Goal: Information Seeking & Learning: Understand process/instructions

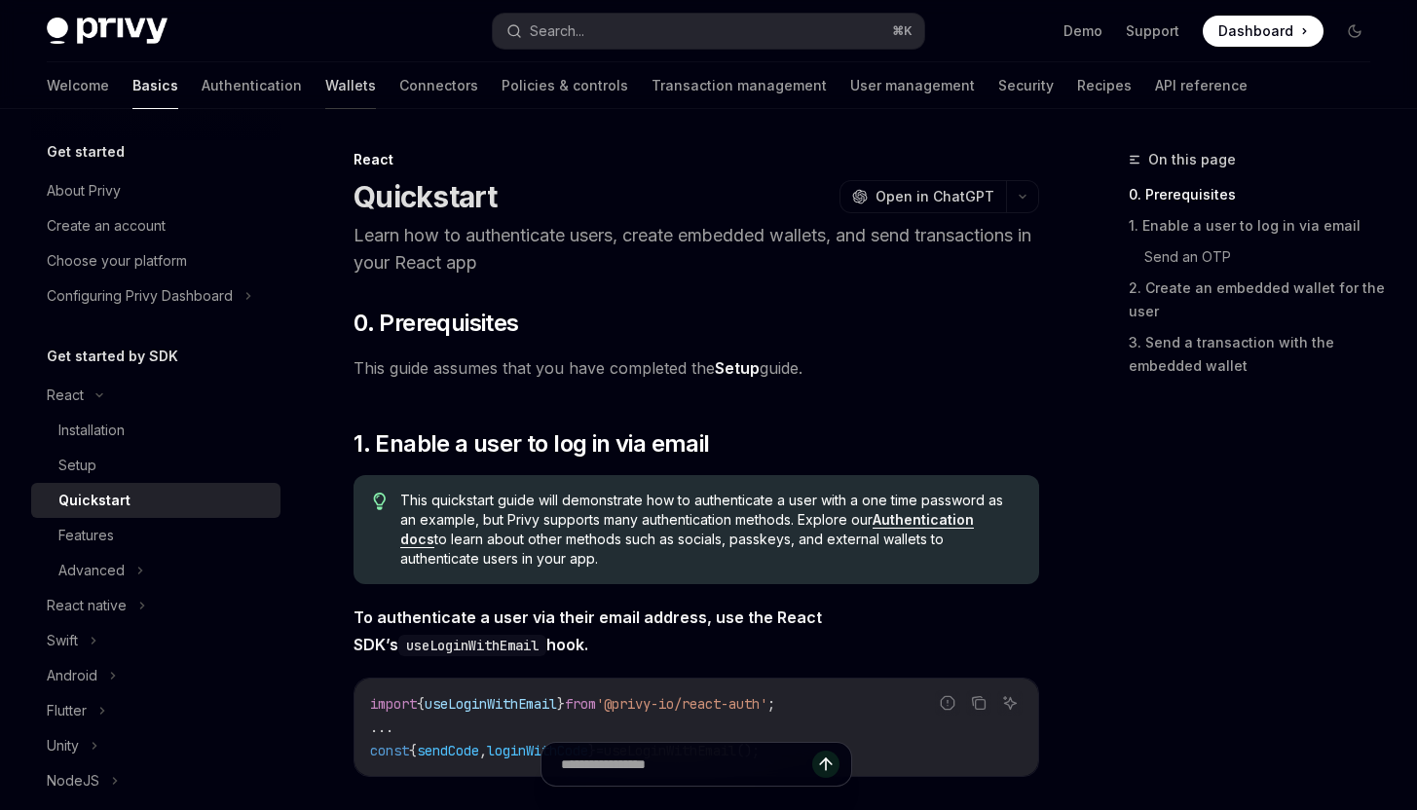
click at [325, 91] on link "Wallets" at bounding box center [350, 85] width 51 height 47
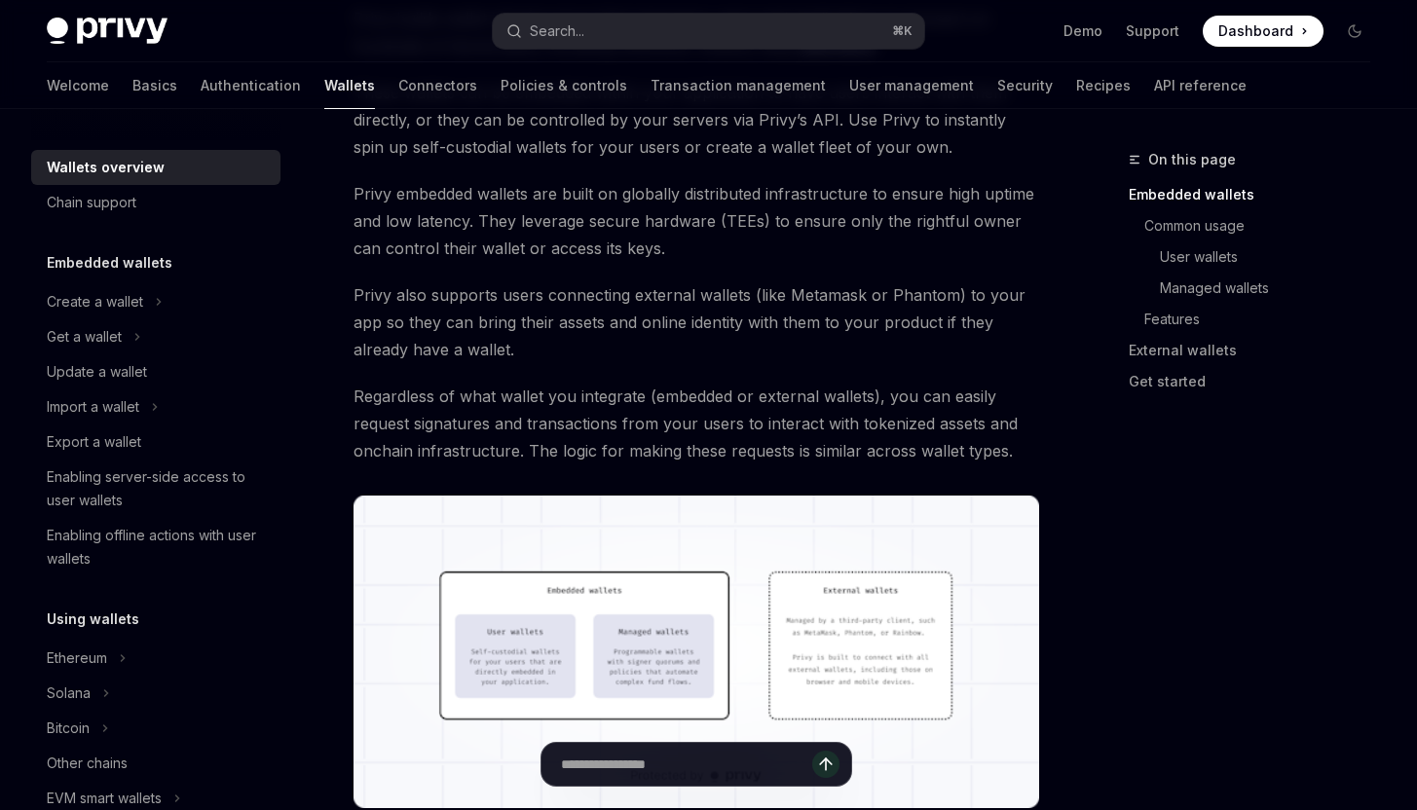
scroll to position [818, 0]
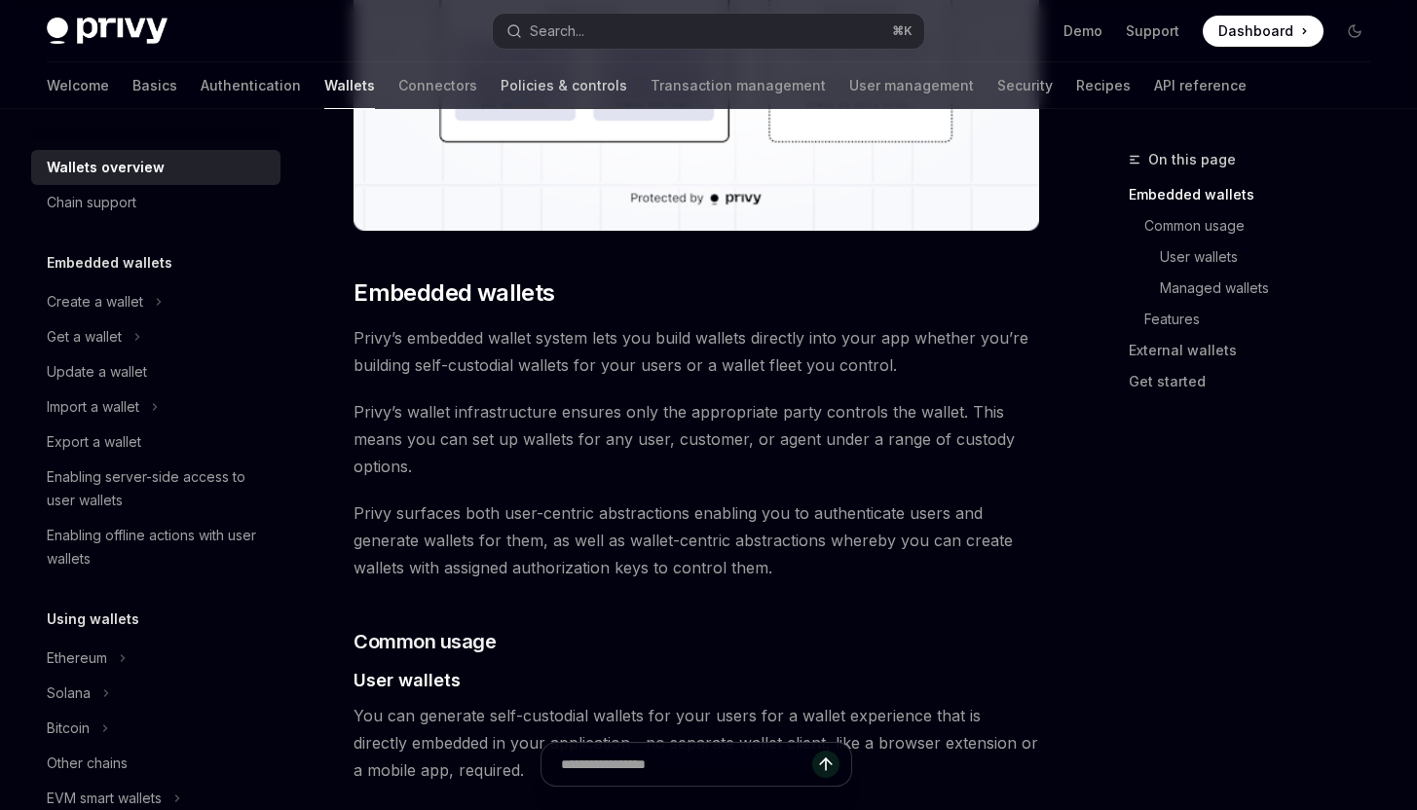
click at [500, 72] on link "Policies & controls" at bounding box center [563, 85] width 127 height 47
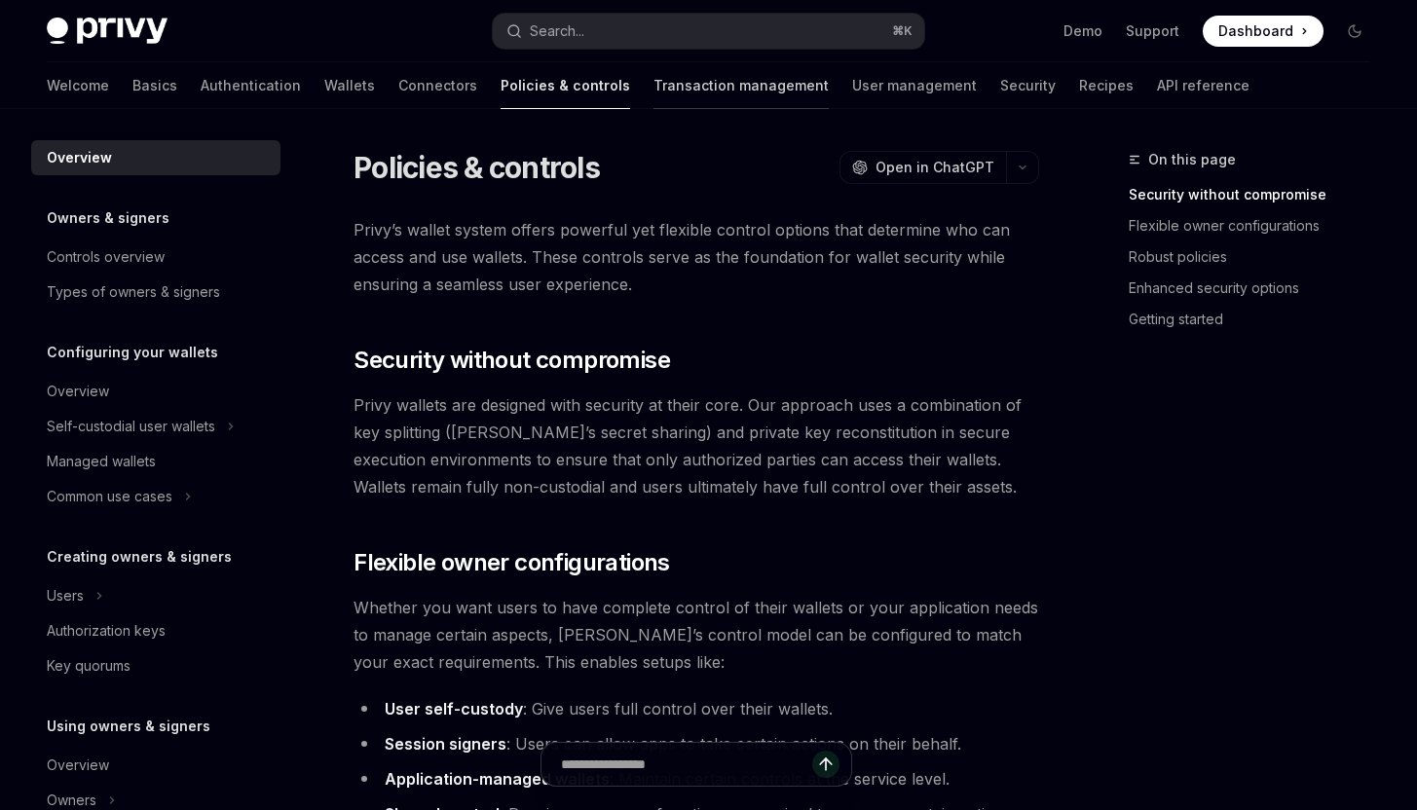
click at [653, 81] on link "Transaction management" at bounding box center [740, 85] width 175 height 47
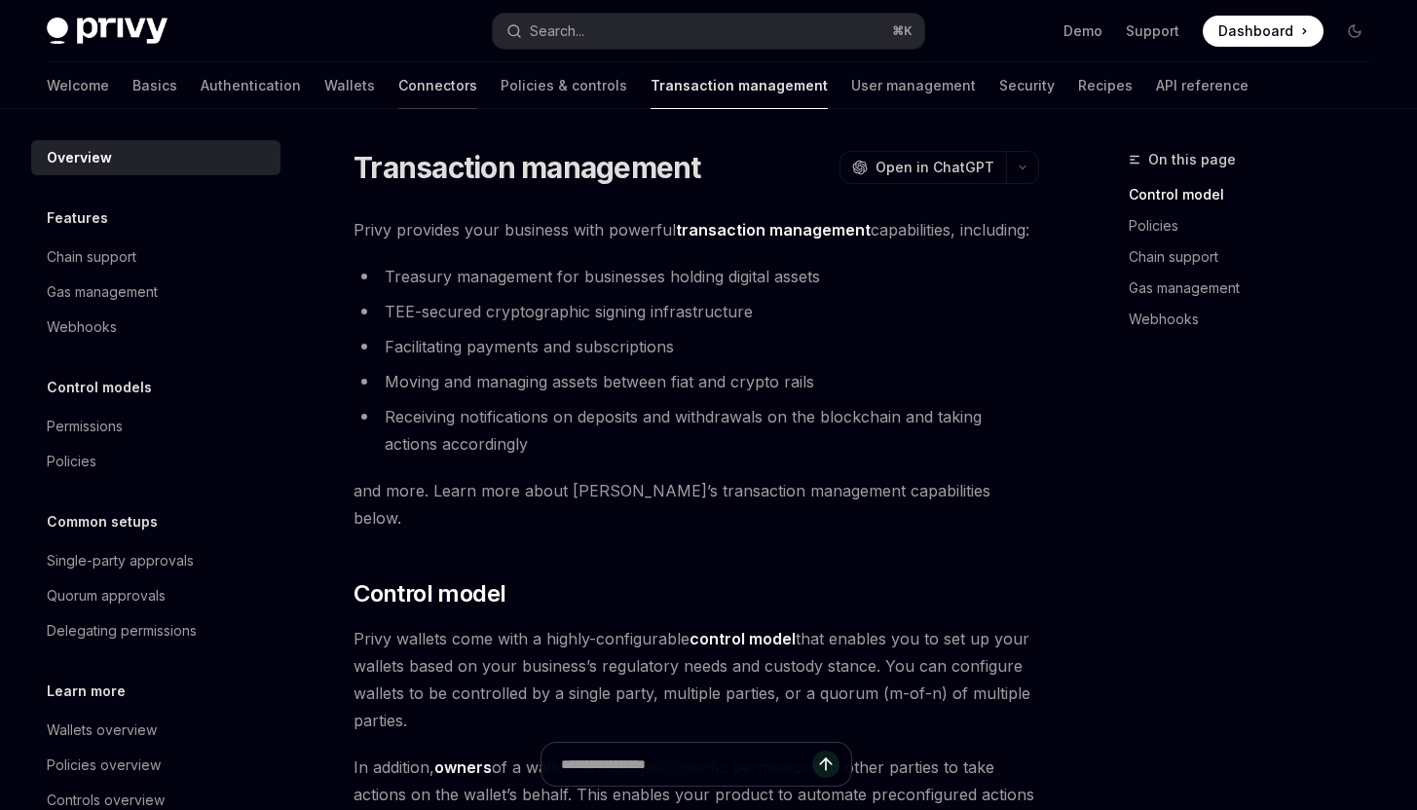
click at [398, 81] on link "Connectors" at bounding box center [437, 85] width 79 height 47
type textarea "*"
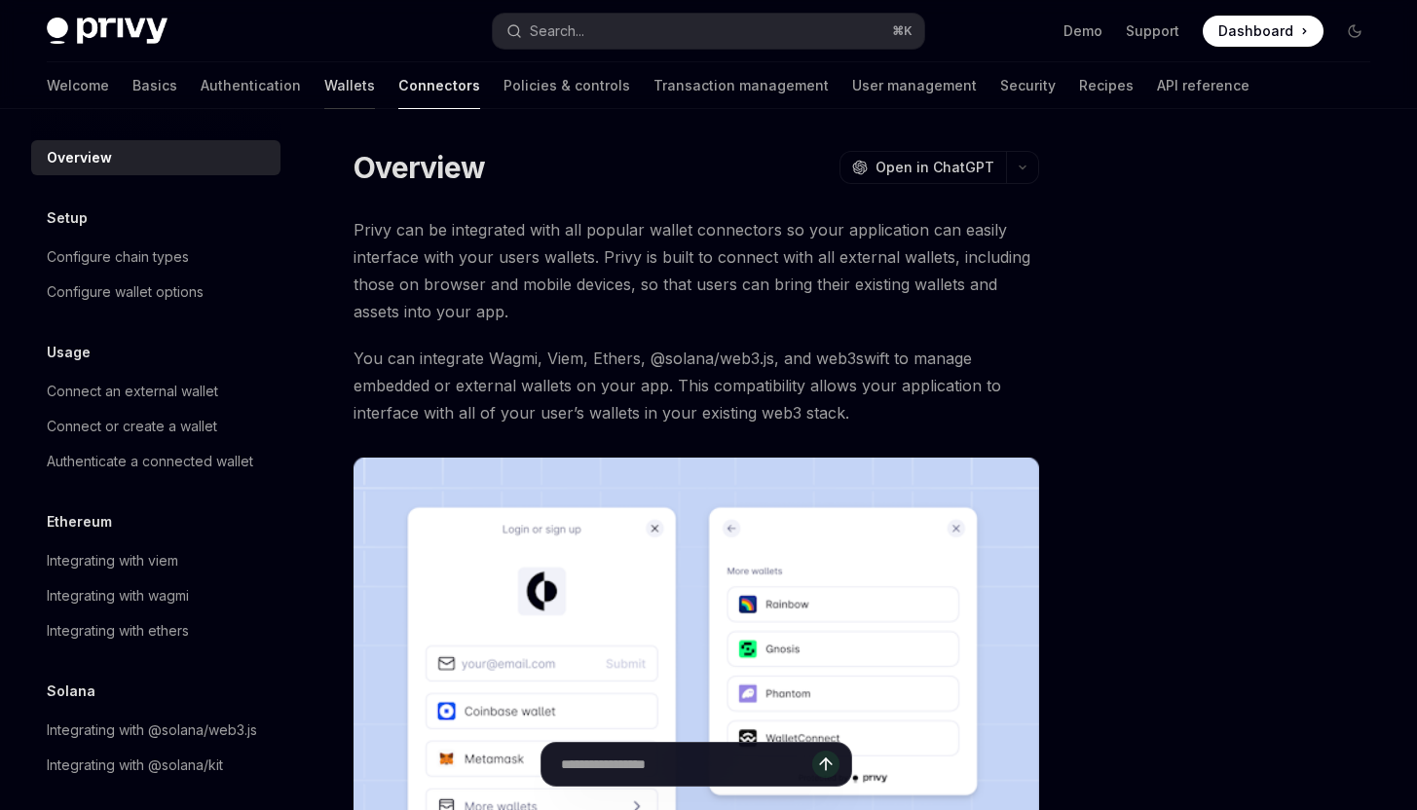
click at [324, 71] on link "Wallets" at bounding box center [349, 85] width 51 height 47
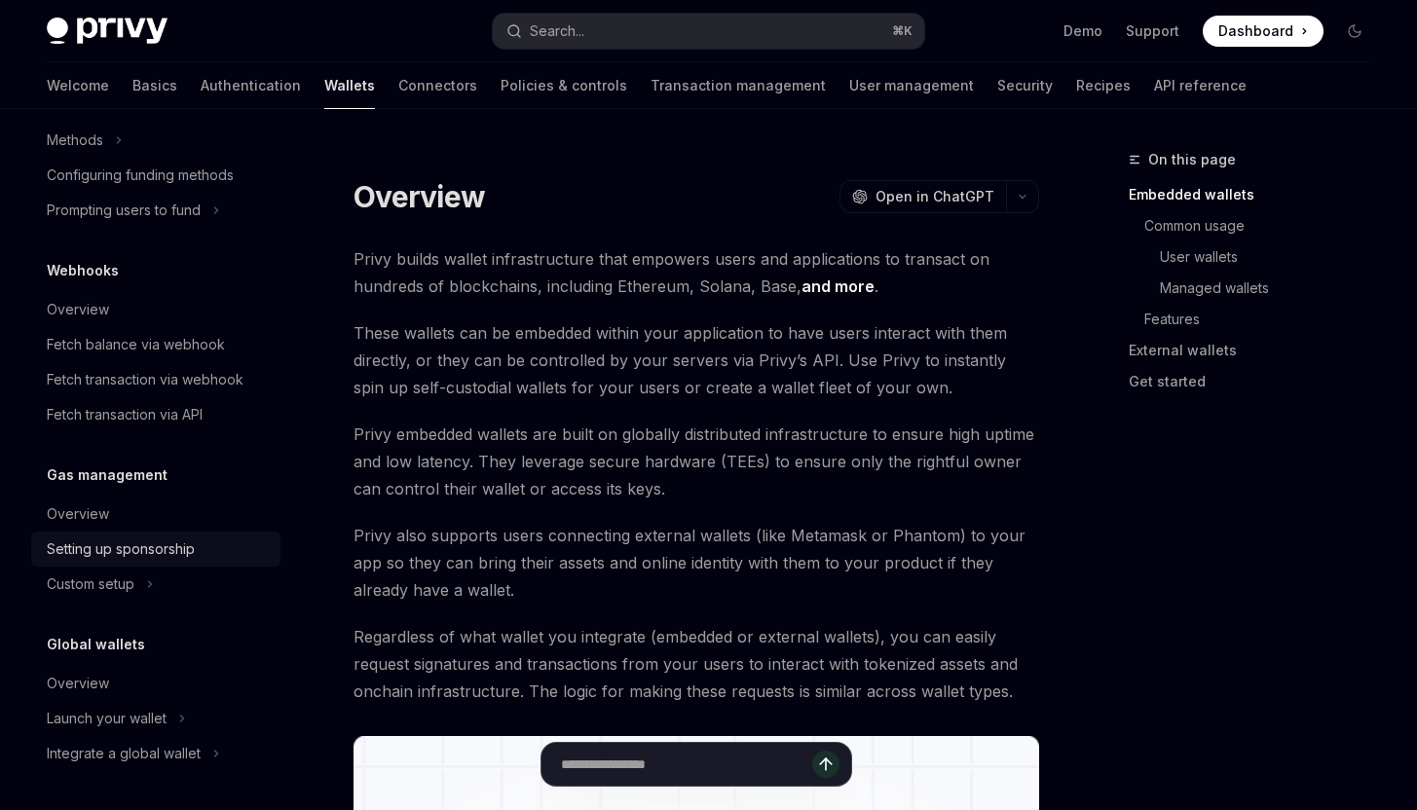
click at [134, 546] on div "Setting up sponsorship" at bounding box center [121, 548] width 148 height 23
type textarea "*"
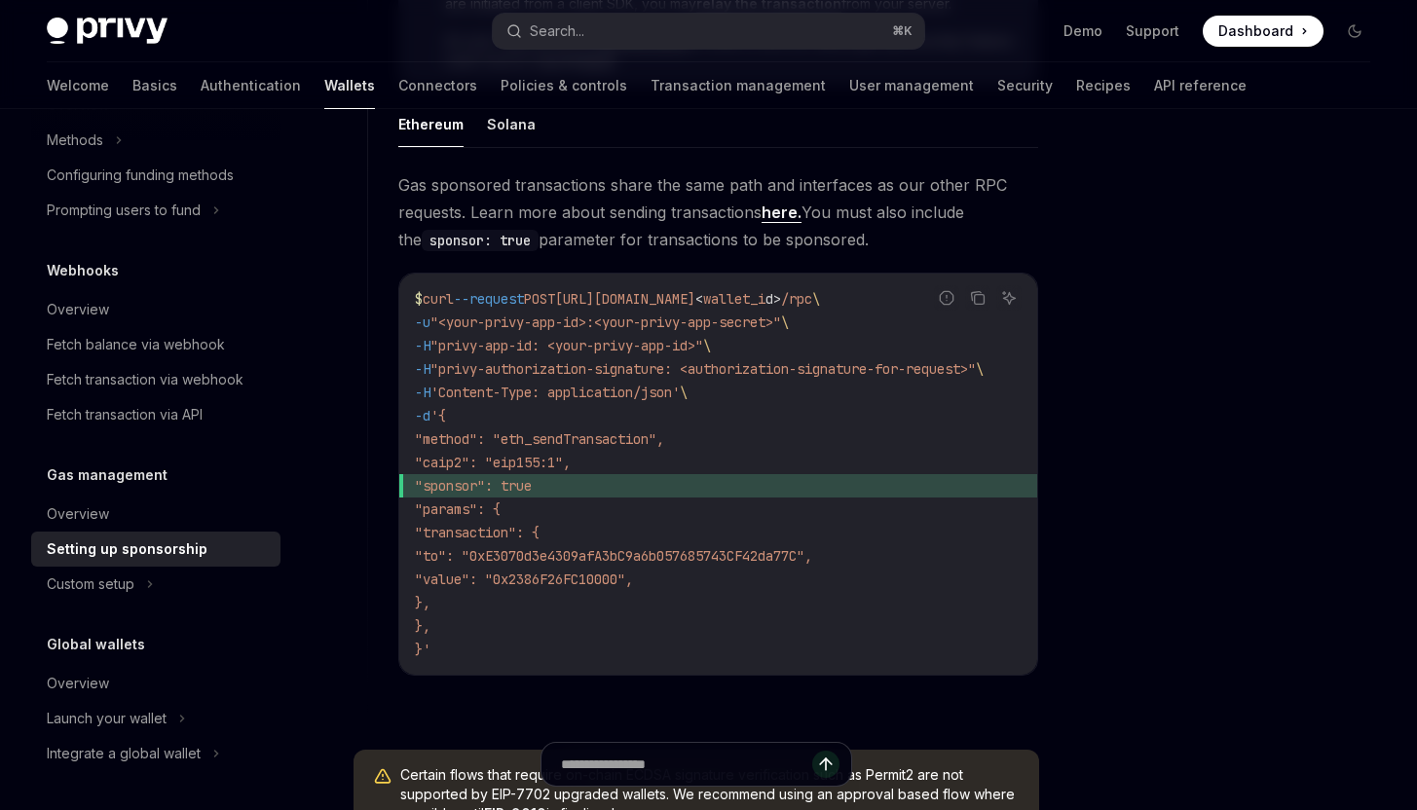
scroll to position [1287, 0]
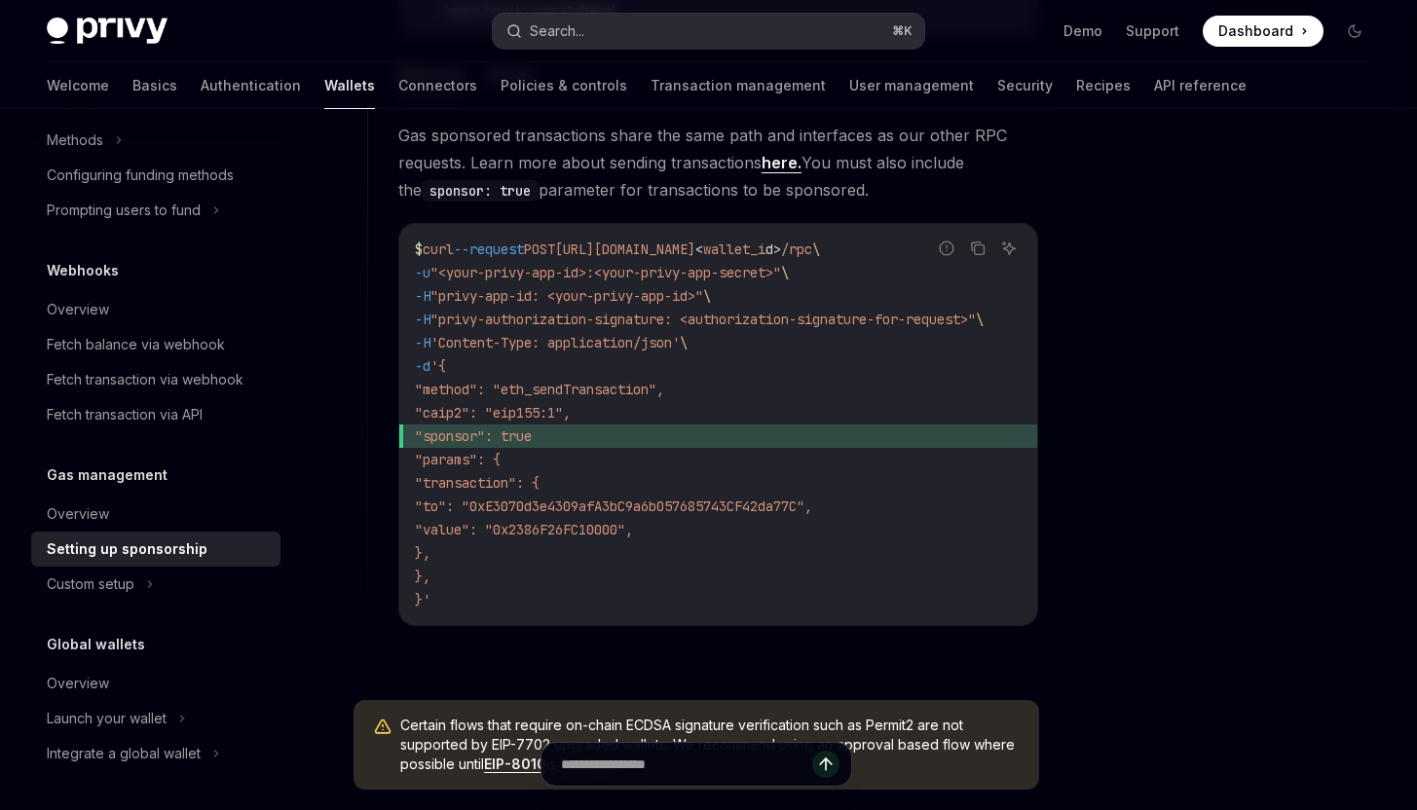
click at [604, 35] on button "Search... ⌘ K" at bounding box center [708, 31] width 430 height 35
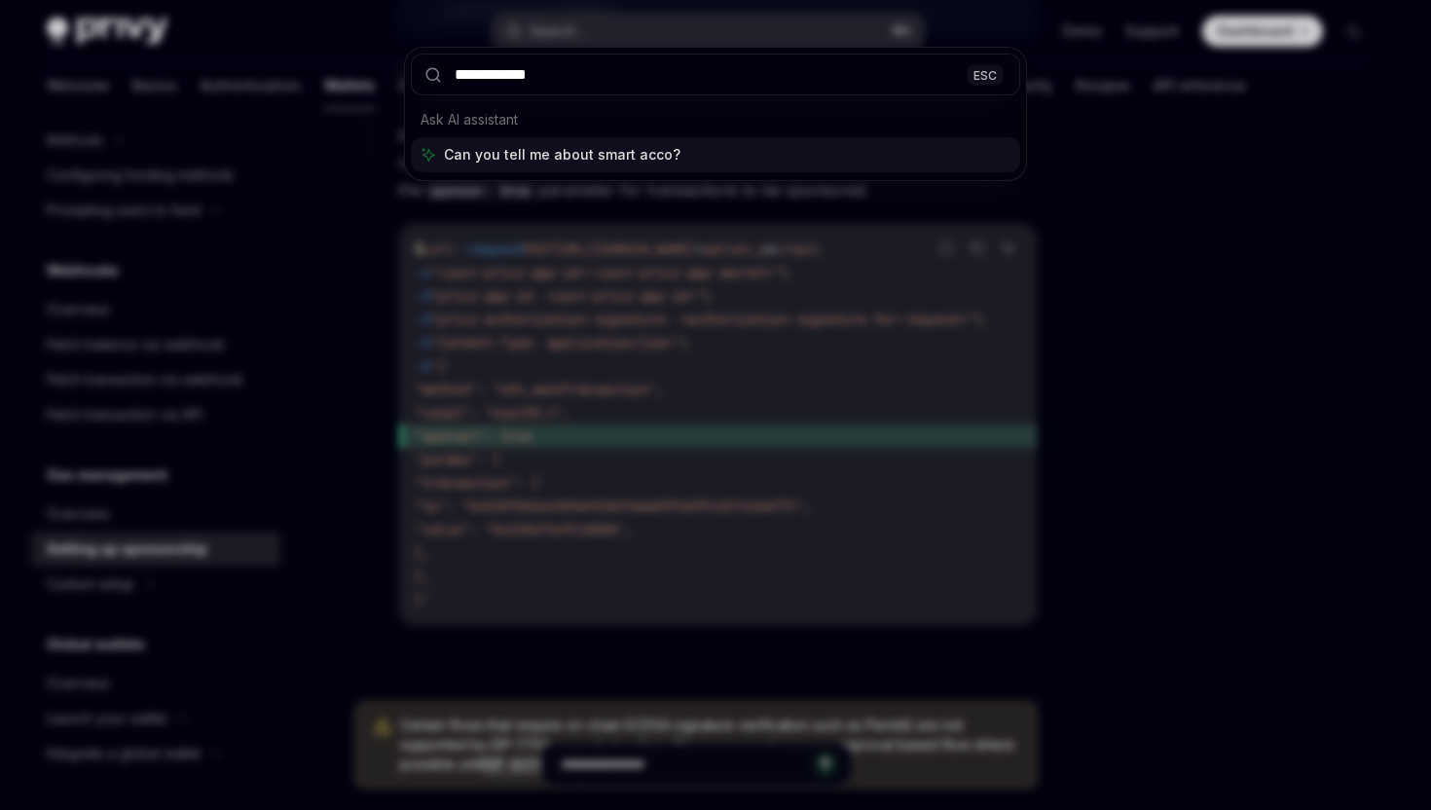
type input "**********"
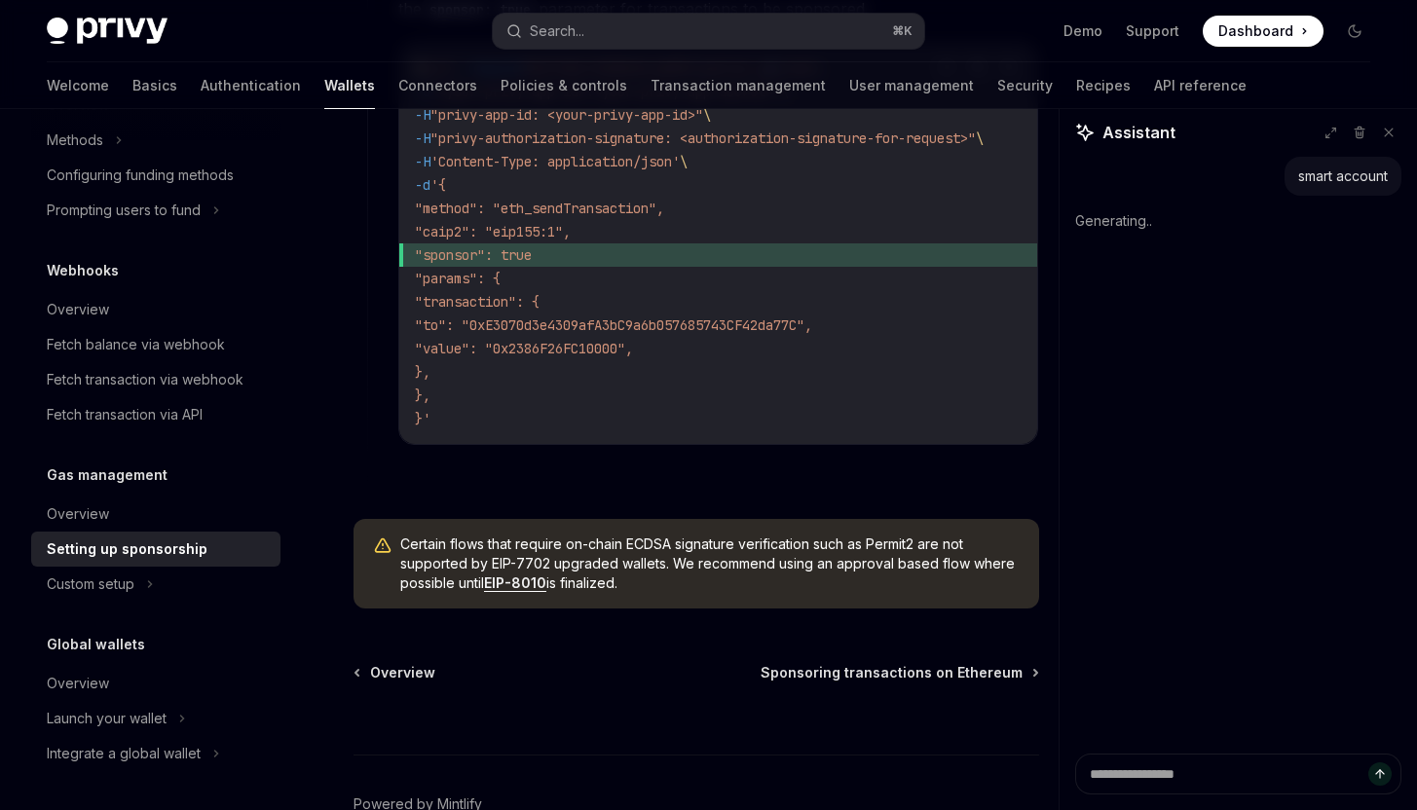
scroll to position [1589, 0]
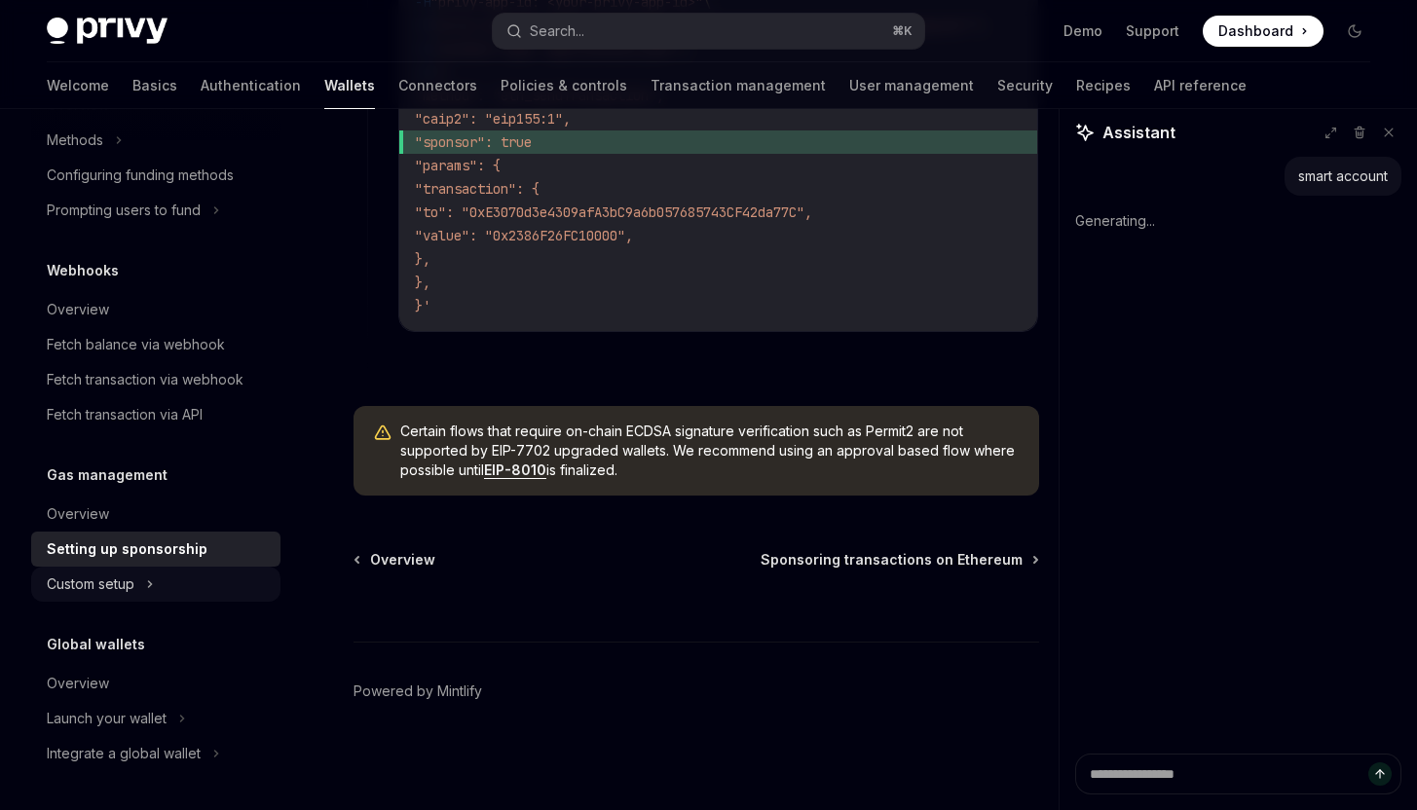
click at [241, 575] on button "Custom setup" at bounding box center [155, 584] width 249 height 35
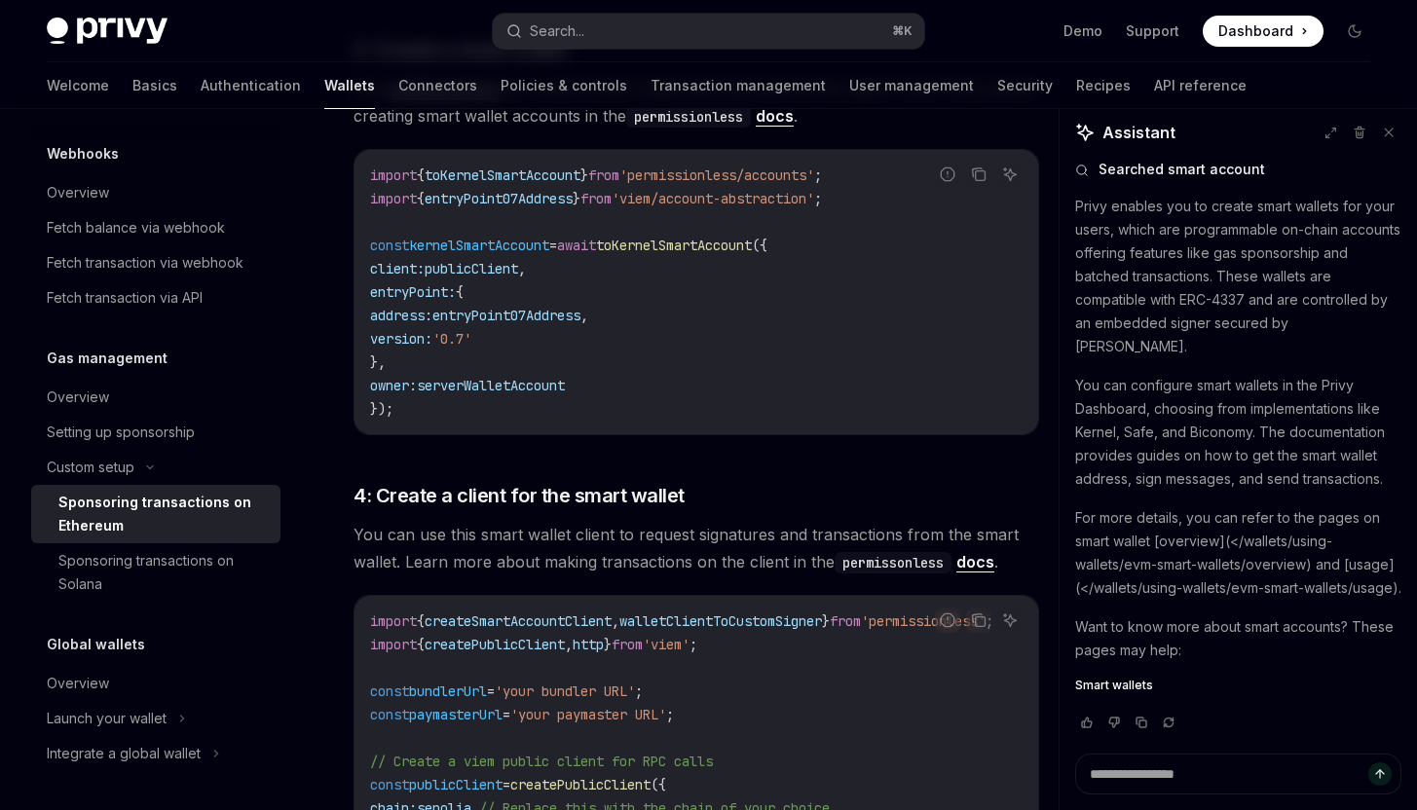
scroll to position [2187, 0]
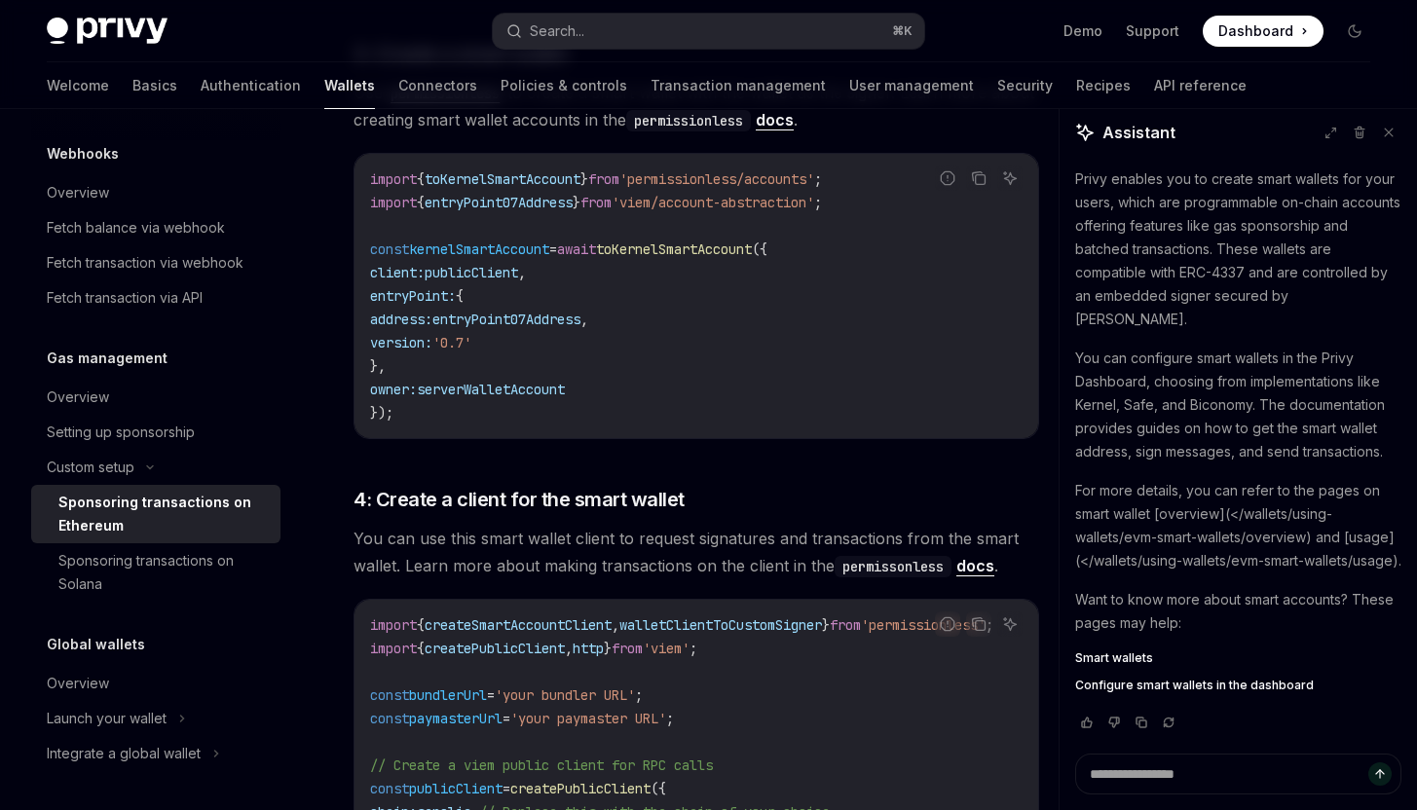
type textarea "*"
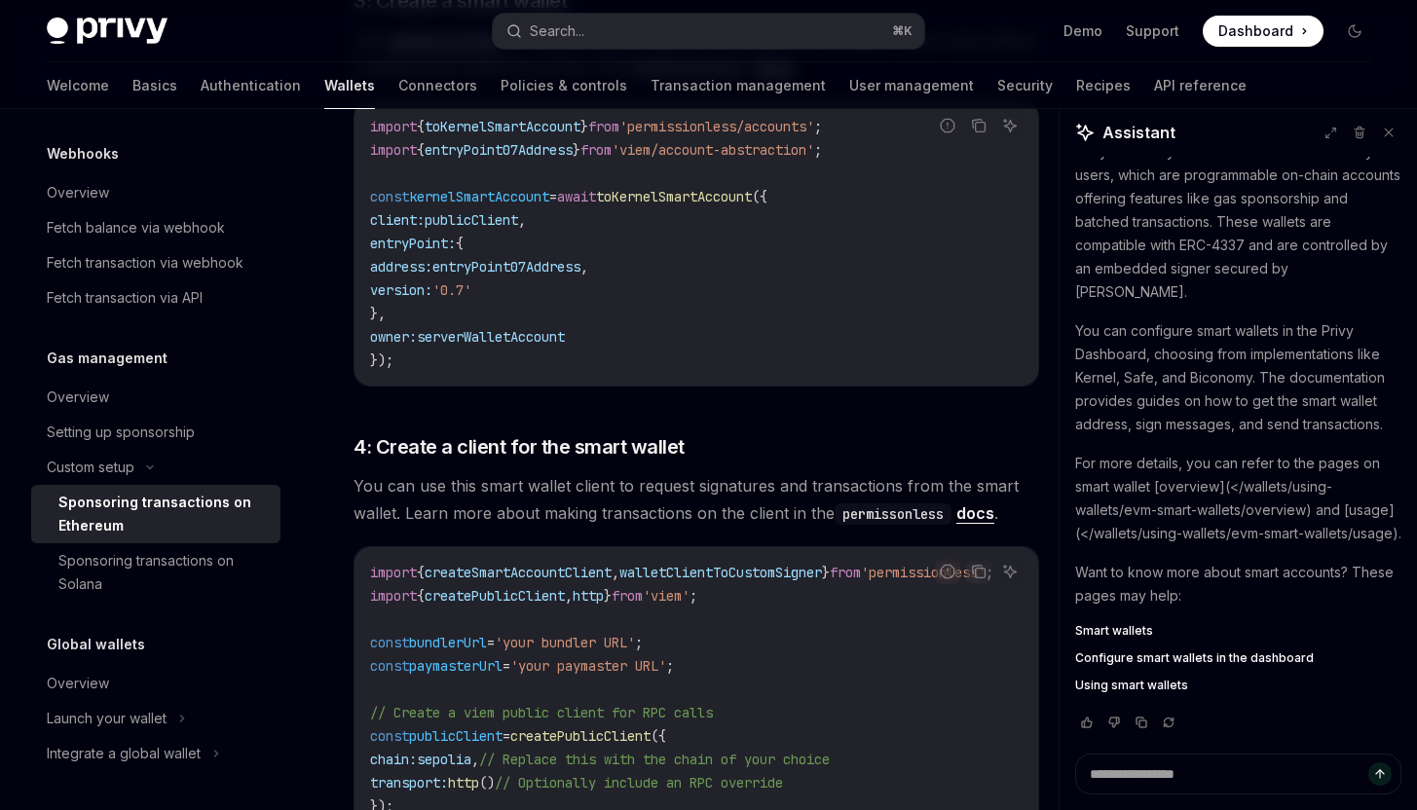
scroll to position [2133, 0]
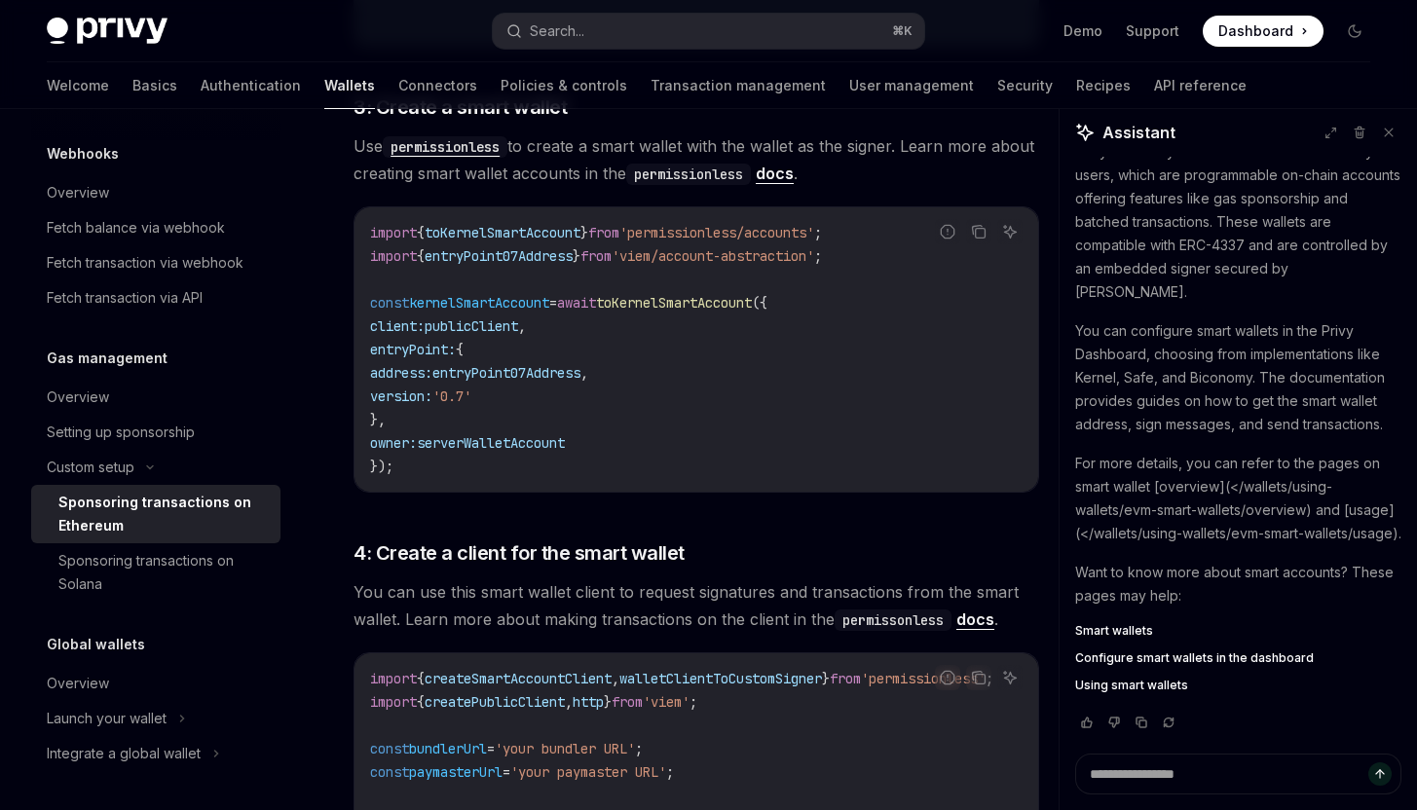
click at [478, 467] on code "import { toKernelSmartAccount } from 'permissionless/accounts' ; import { entry…" at bounding box center [696, 349] width 652 height 257
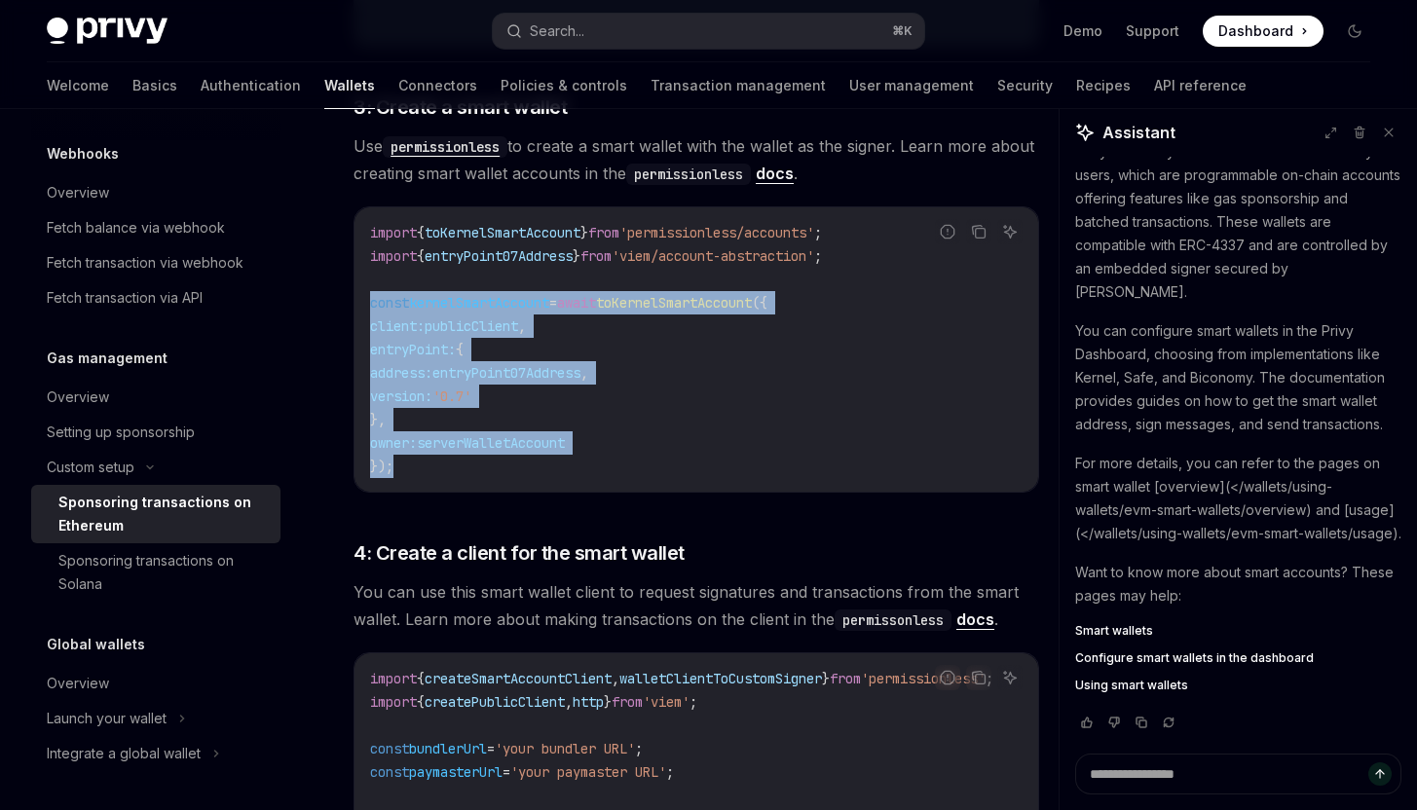
drag, startPoint x: 478, startPoint y: 467, endPoint x: 329, endPoint y: 310, distance: 217.0
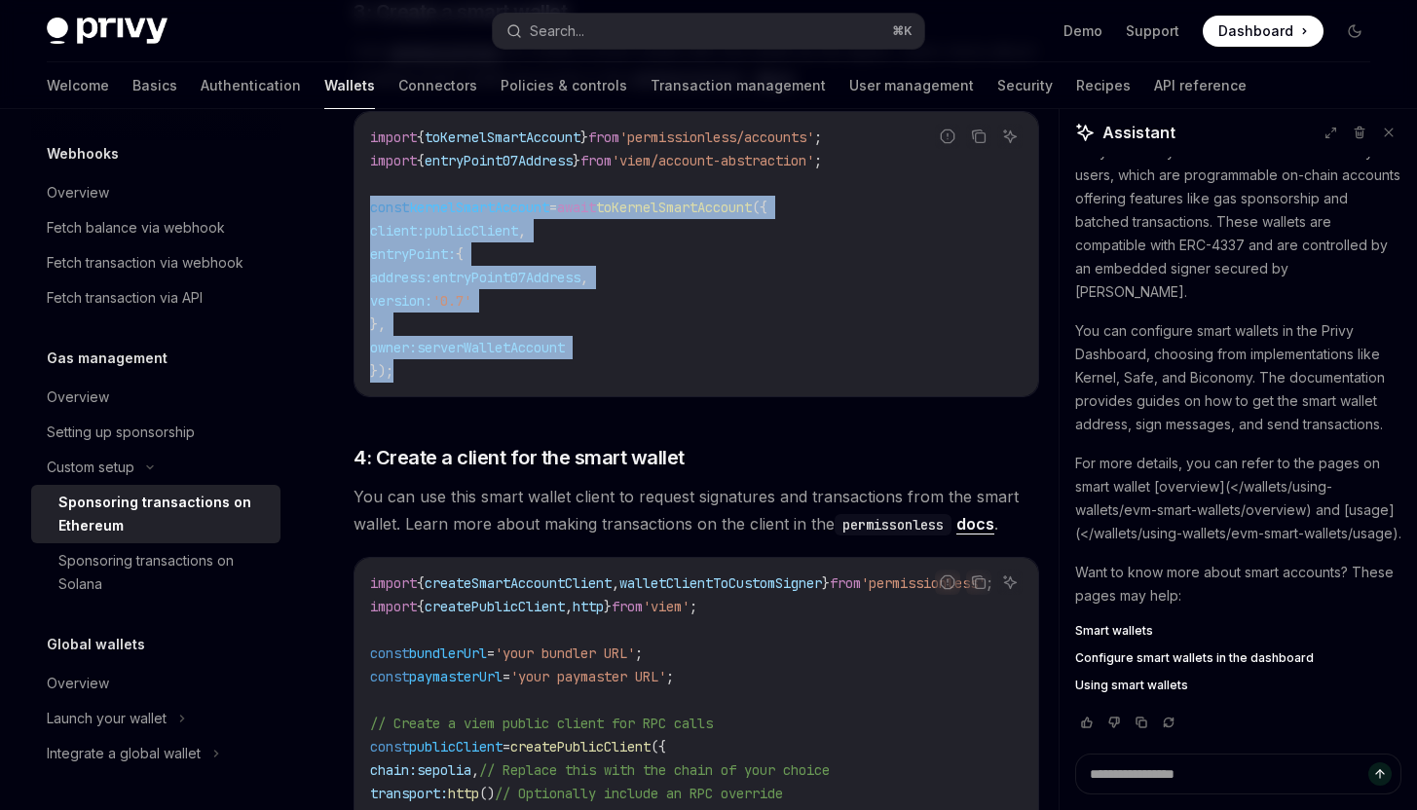
scroll to position [2231, 0]
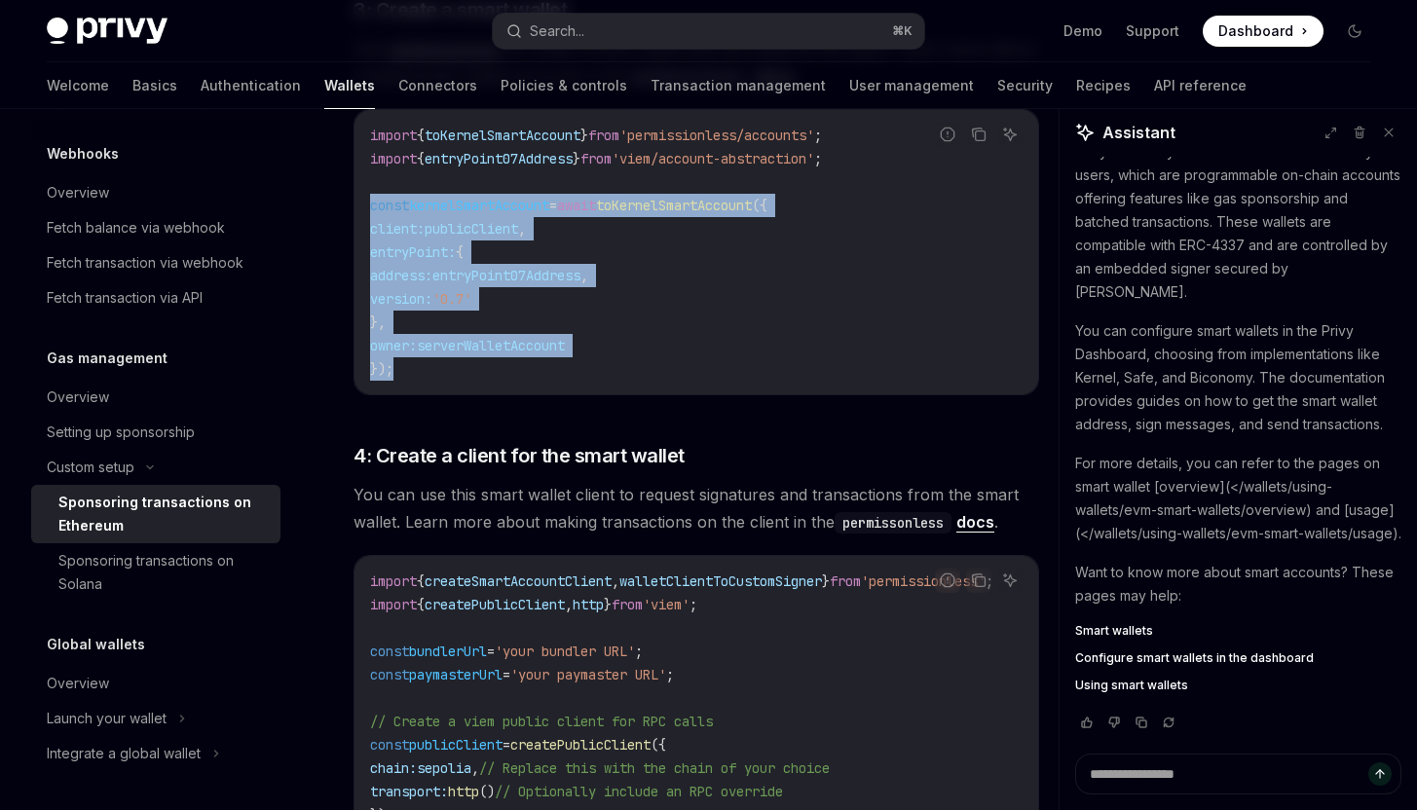
copy code "const kernelSmartAccount = await toKernelSmartAccount ({ client: publicClient ,…"
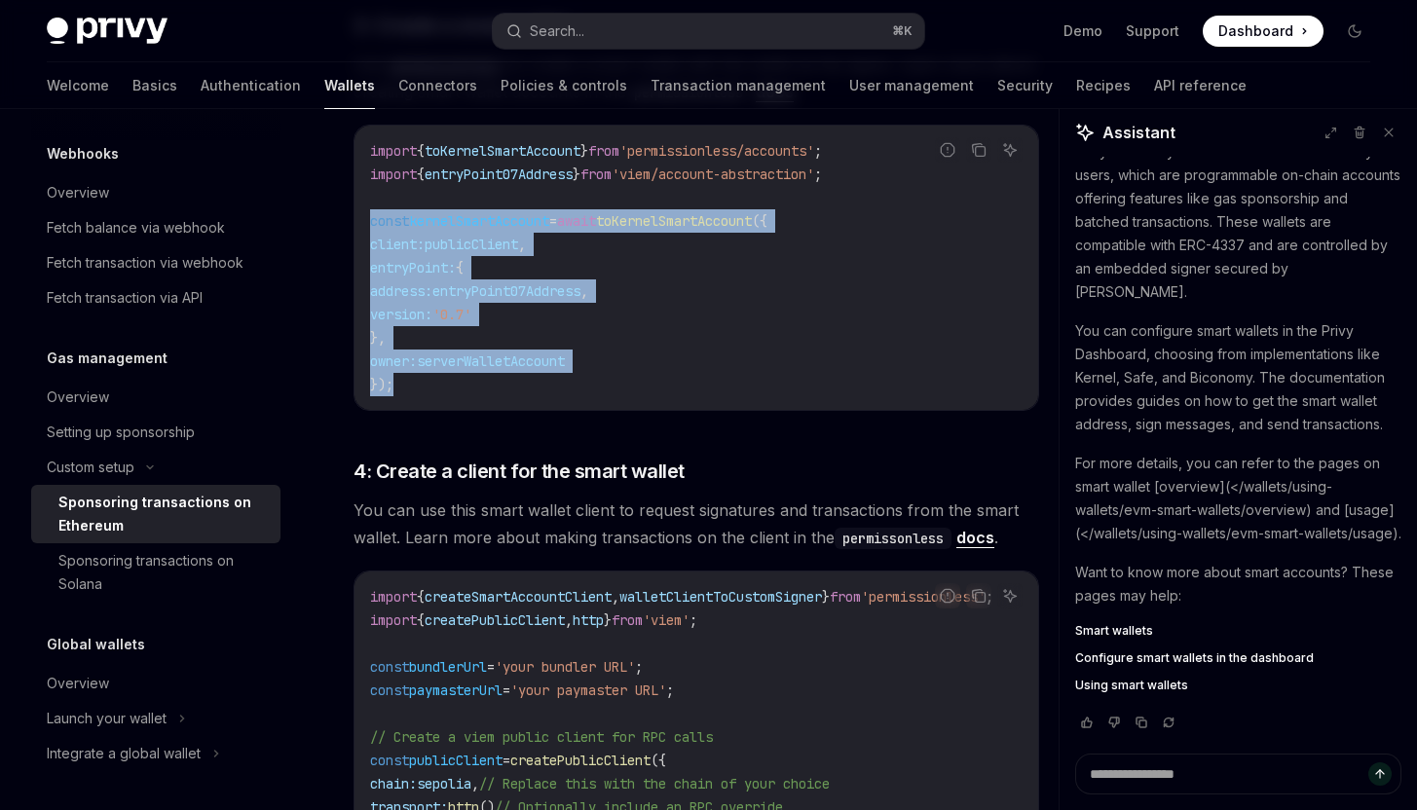
scroll to position [2076, 0]
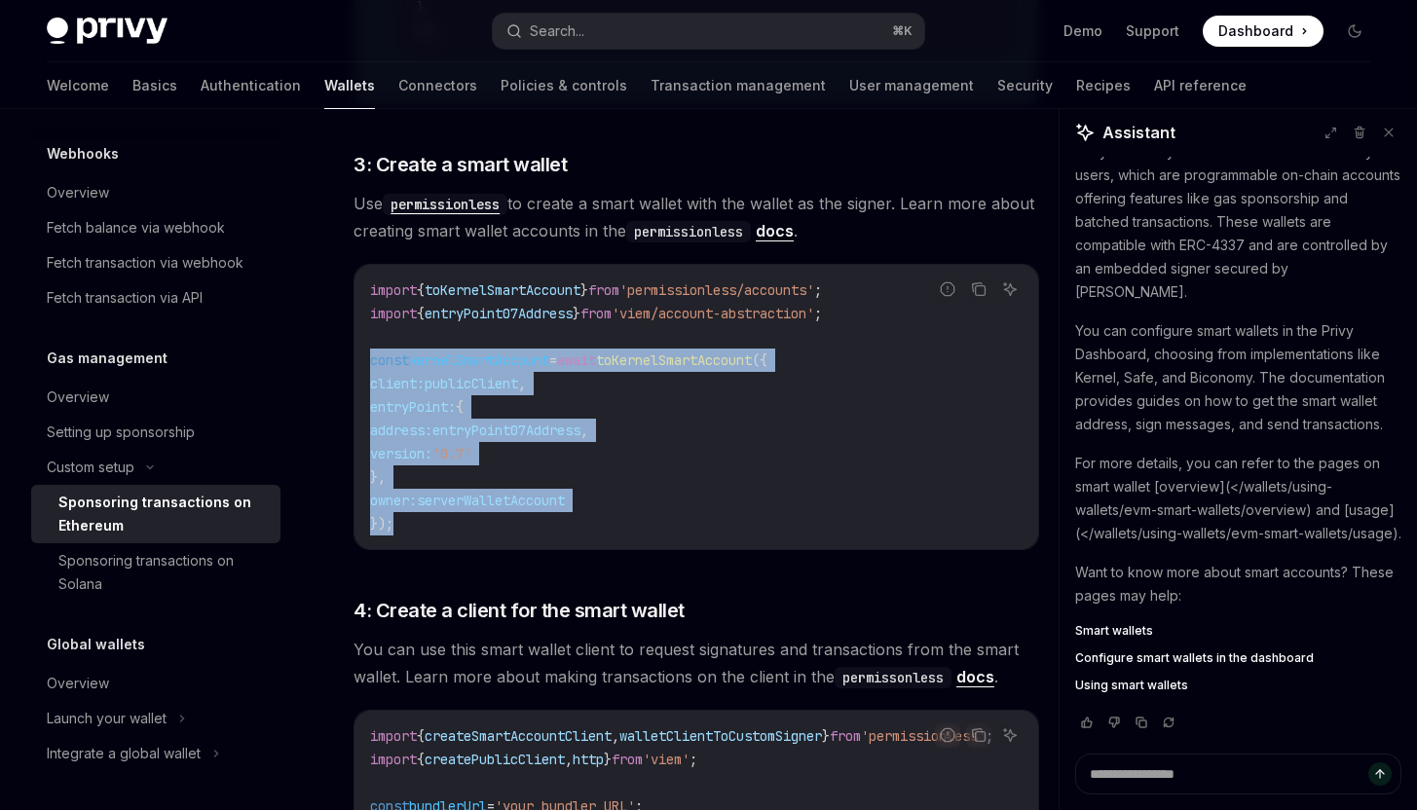
click at [596, 361] on span "await" at bounding box center [576, 360] width 39 height 18
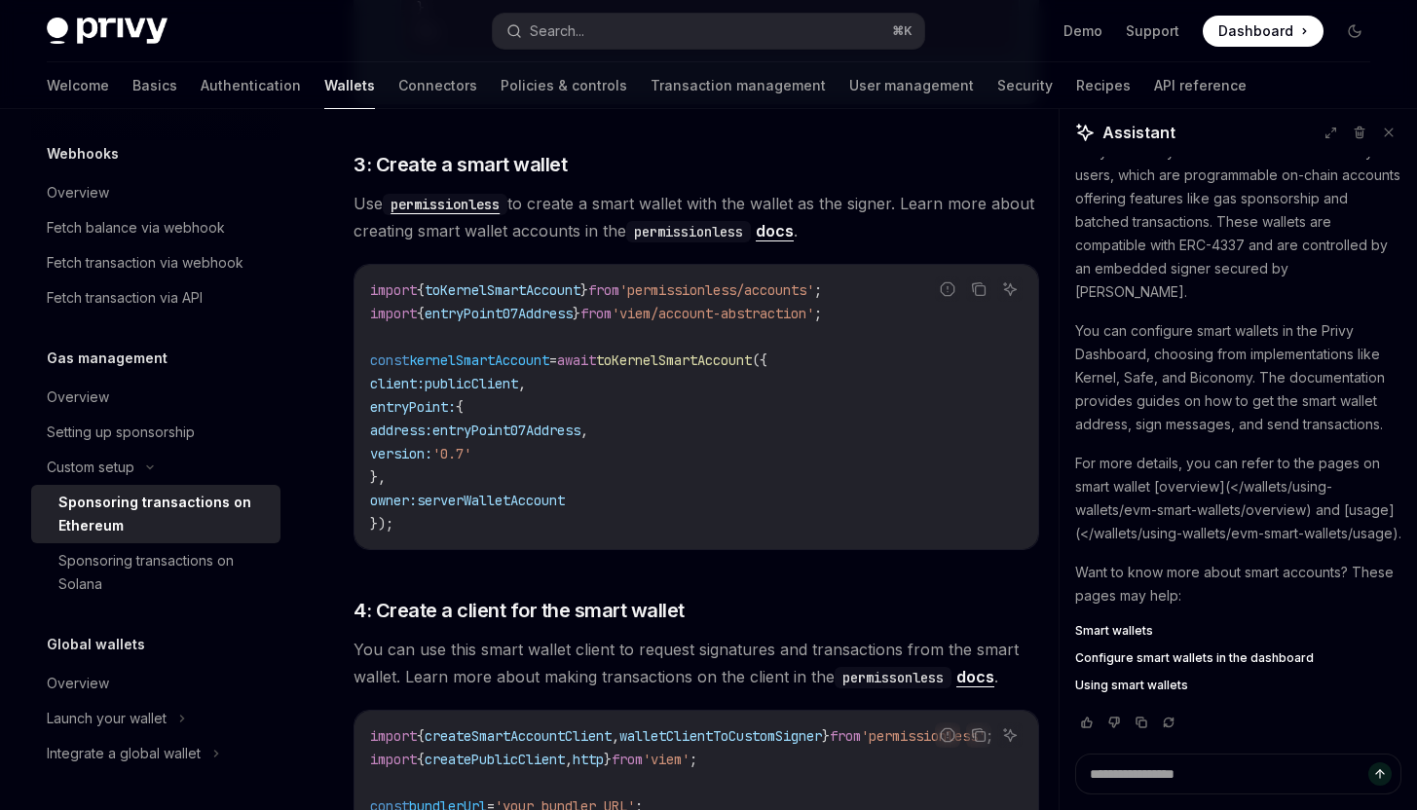
click at [596, 361] on span "await" at bounding box center [576, 360] width 39 height 18
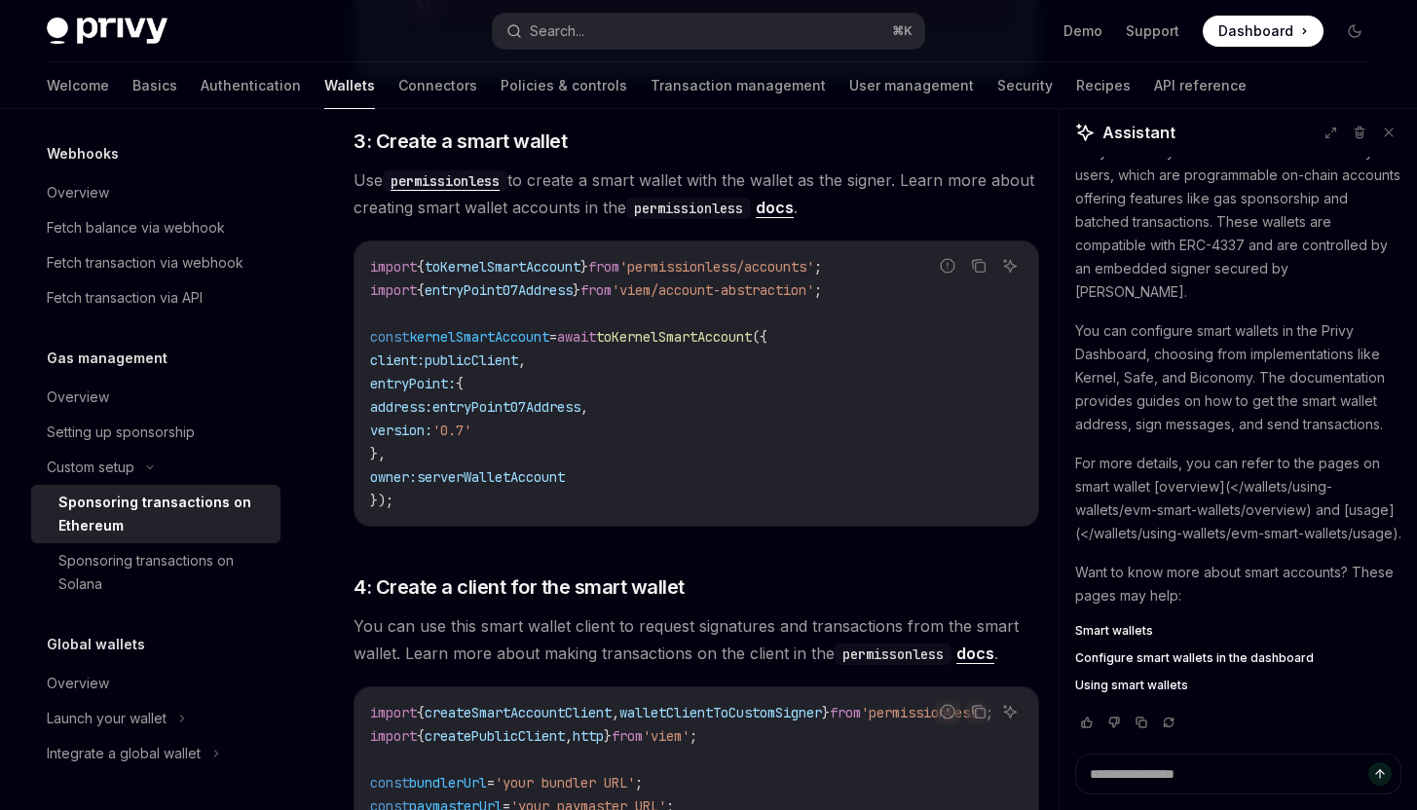
scroll to position [2068, 0]
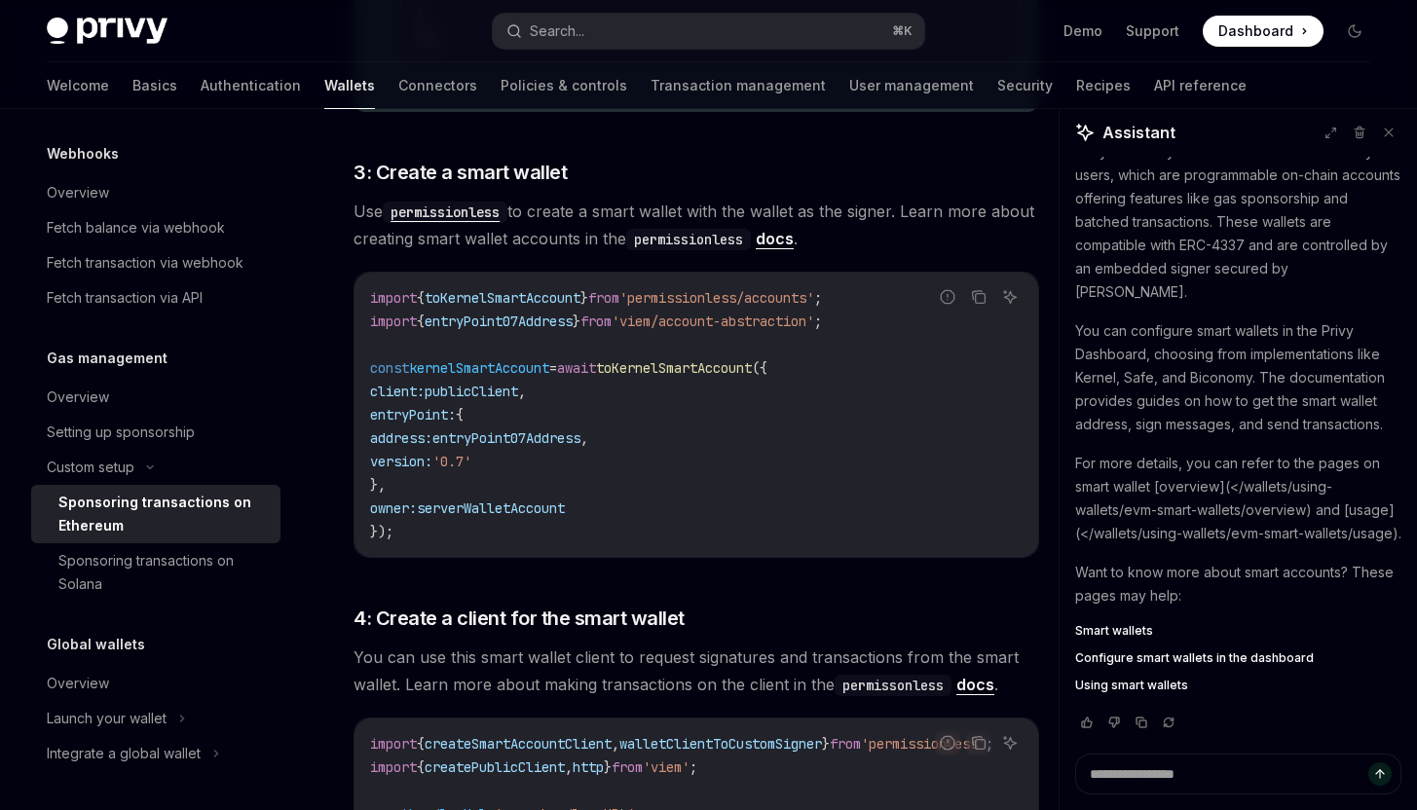
click at [894, 294] on code "import { toKernelSmartAccount } from 'permissionless/accounts' ; import { entry…" at bounding box center [696, 414] width 652 height 257
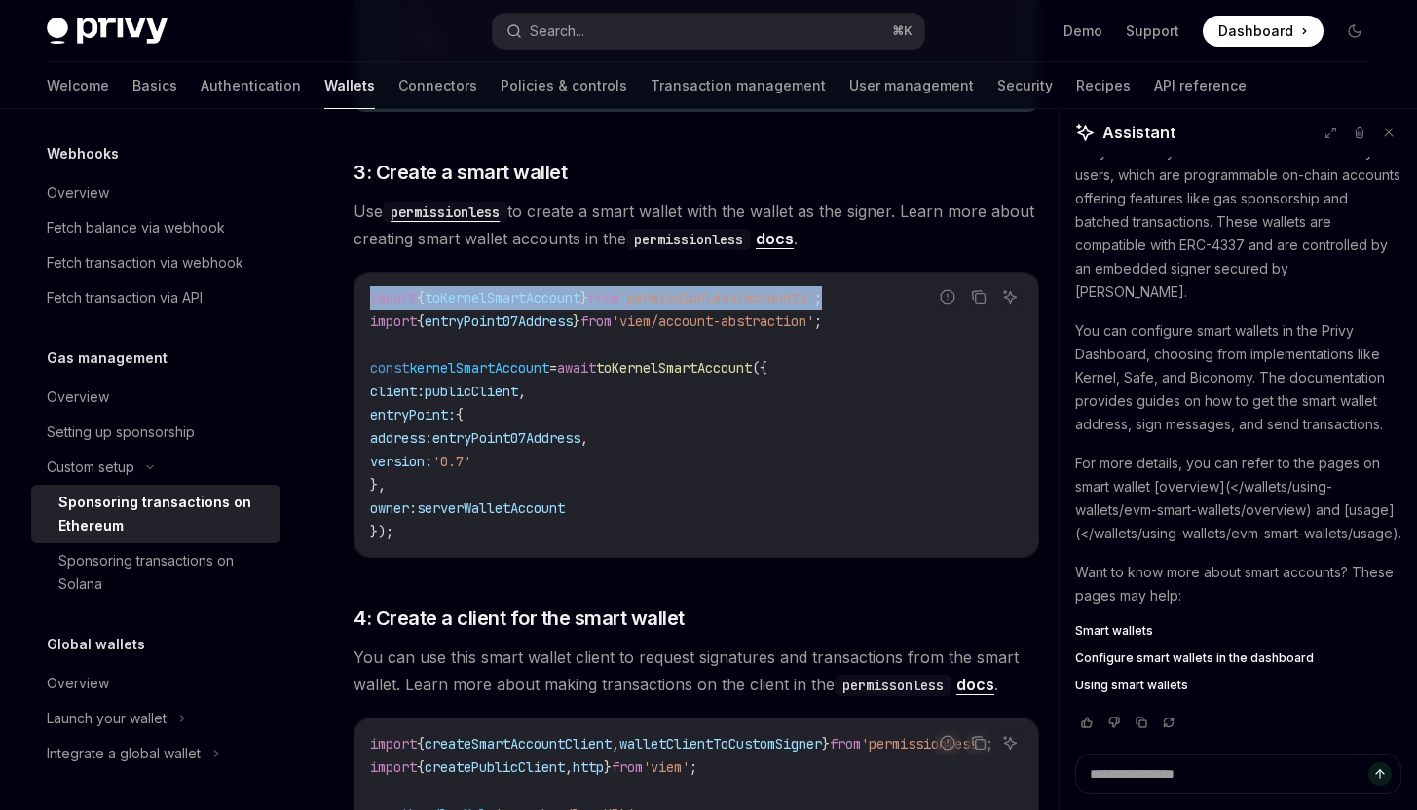
copy span "import { toKernelSmartAccount } from 'permissionless/accounts' ;"
drag, startPoint x: 894, startPoint y: 294, endPoint x: 900, endPoint y: 276, distance: 19.4
click at [900, 276] on div "import { toKernelSmartAccount } from 'permissionless/accounts' ; import { entry…" at bounding box center [695, 415] width 683 height 284
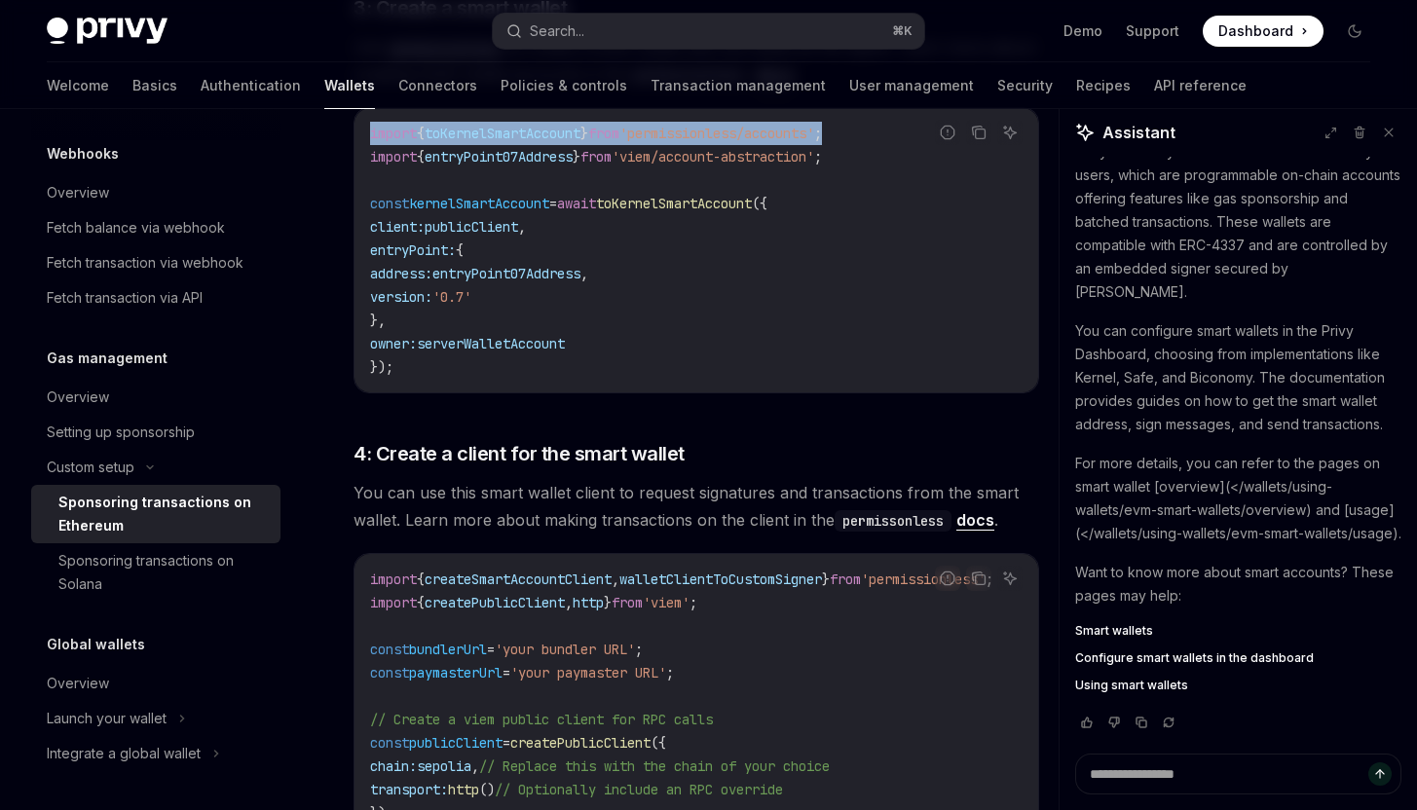
scroll to position [2229, 0]
